Goal: Entertainment & Leisure: Consume media (video, audio)

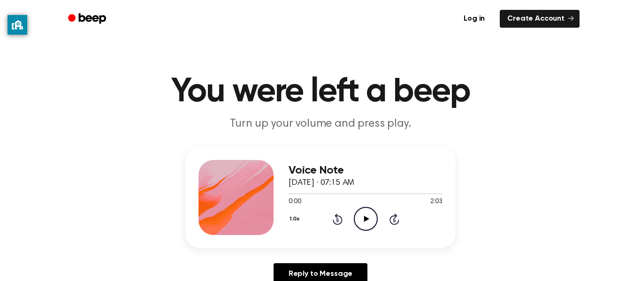
click at [361, 214] on icon "Play Audio" at bounding box center [366, 219] width 24 height 24
click at [369, 220] on icon "Play Audio" at bounding box center [366, 219] width 24 height 24
click at [367, 217] on icon "Play Audio" at bounding box center [366, 219] width 24 height 24
click at [369, 222] on icon "Play Audio" at bounding box center [366, 219] width 24 height 24
